Goal: Task Accomplishment & Management: Manage account settings

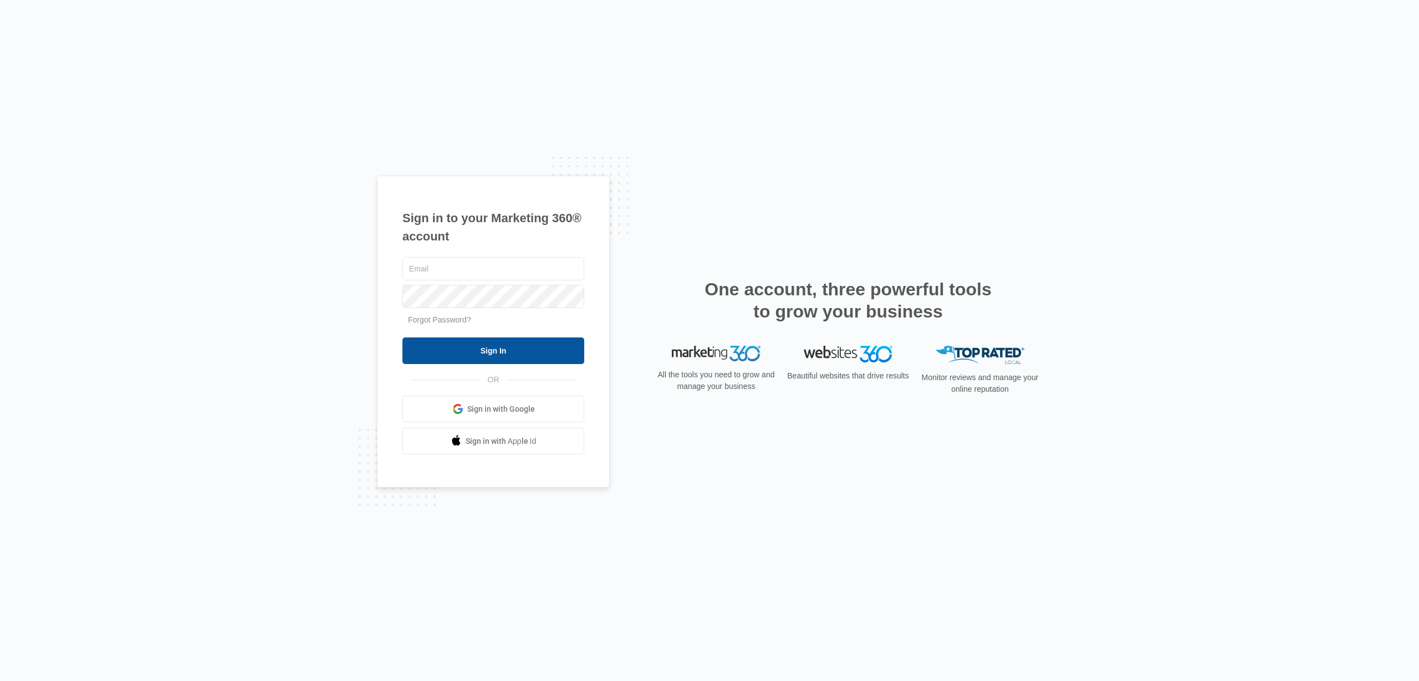
type input "[EMAIL_ADDRESS][DOMAIN_NAME]"
click at [487, 350] on input "Sign In" at bounding box center [493, 351] width 182 height 27
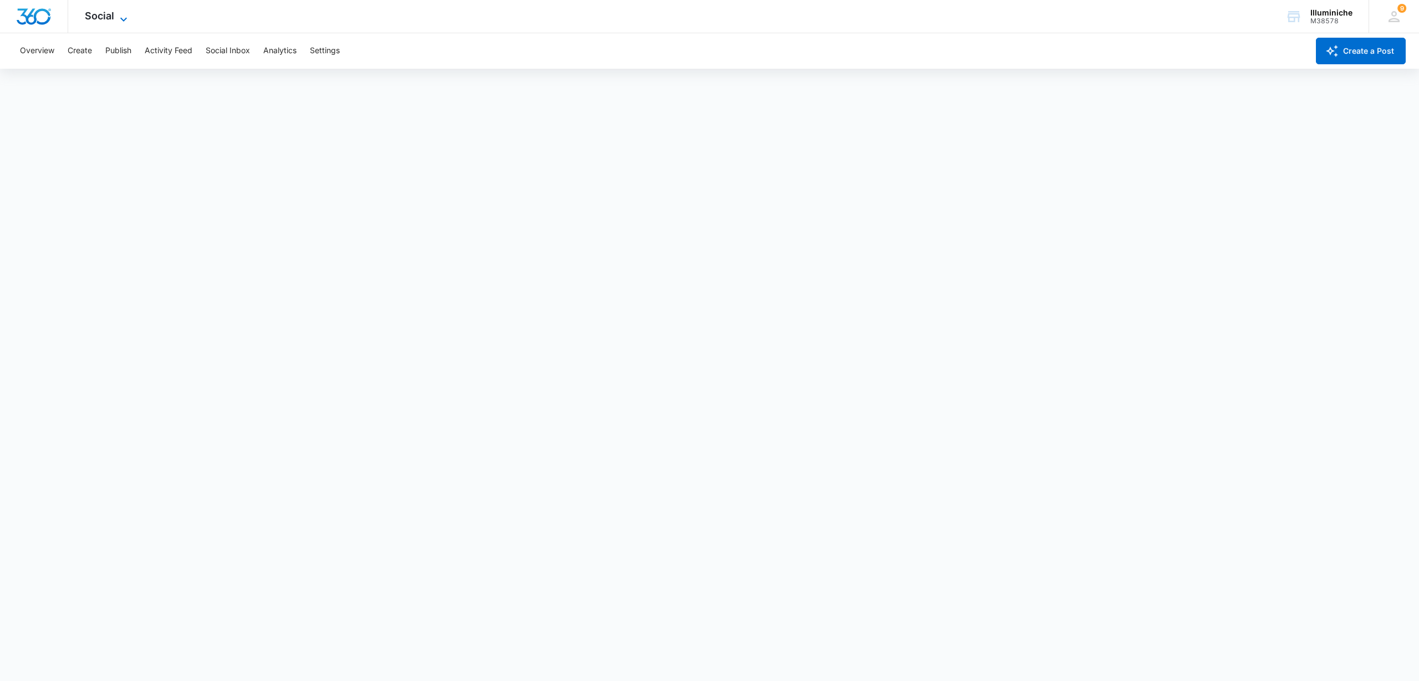
click at [105, 13] on span "Social" at bounding box center [99, 16] width 29 height 12
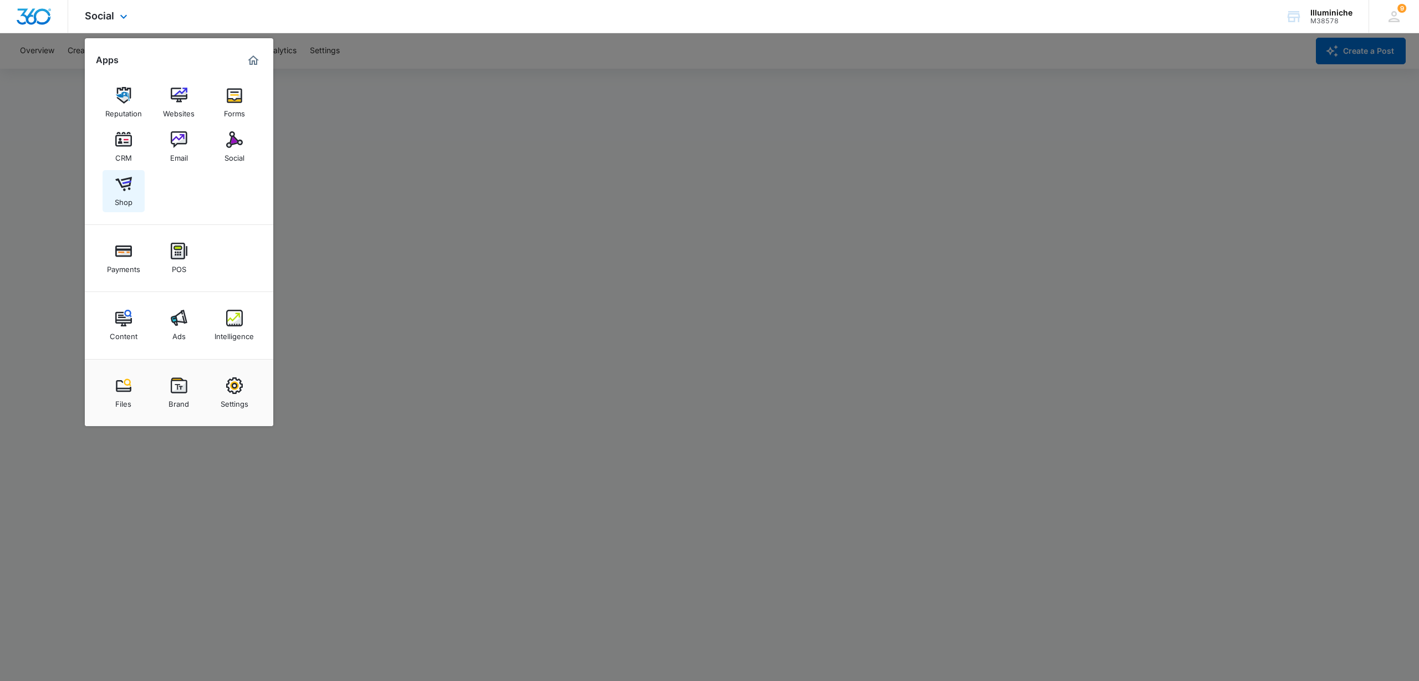
click at [125, 181] on img at bounding box center [123, 184] width 17 height 17
